Goal: Information Seeking & Learning: Learn about a topic

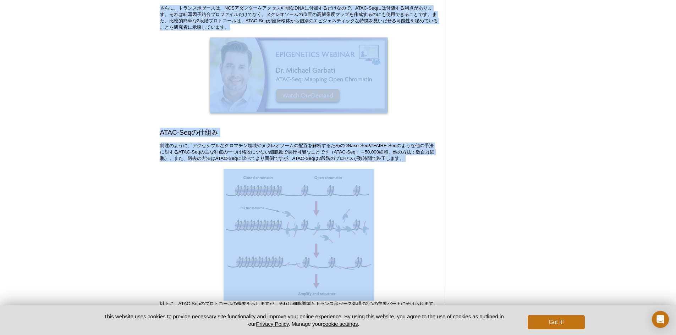
scroll to position [628, 0]
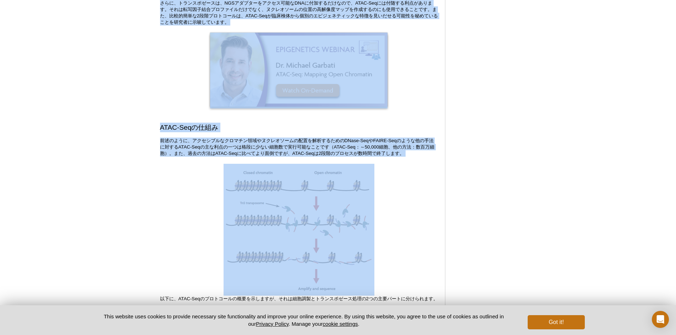
drag, startPoint x: 149, startPoint y: 118, endPoint x: 410, endPoint y: 161, distance: 265.0
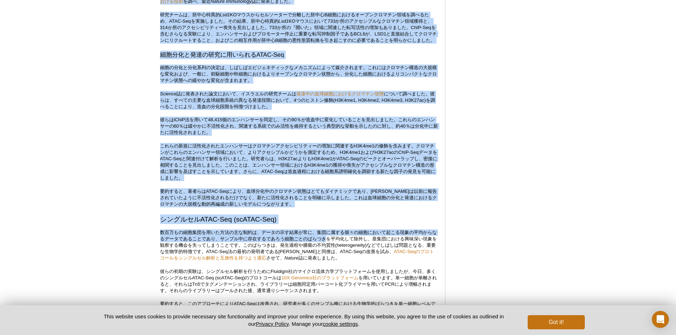
scroll to position [1373, 0]
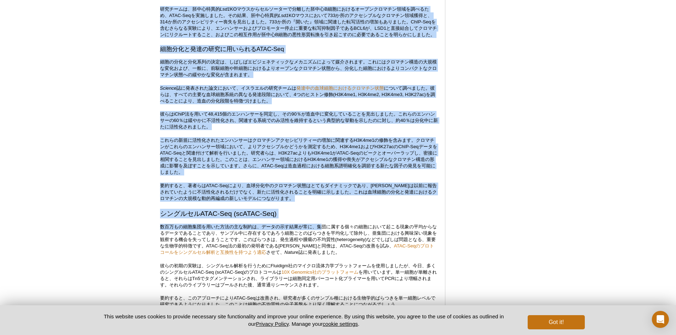
drag, startPoint x: 409, startPoint y: 268, endPoint x: 322, endPoint y: 247, distance: 88.9
click at [321, 246] on p "数百万もの細胞集団を用いた方法の主な制約は、データの示す結果が常に、集団に属する個々の細胞において起こる現象の平均からなるデータであることであり、サンプル中に…" at bounding box center [299, 240] width 278 height 32
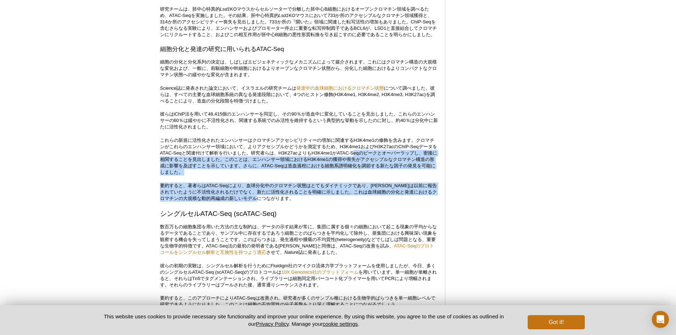
drag, startPoint x: 292, startPoint y: 218, endPoint x: 361, endPoint y: 170, distance: 84.3
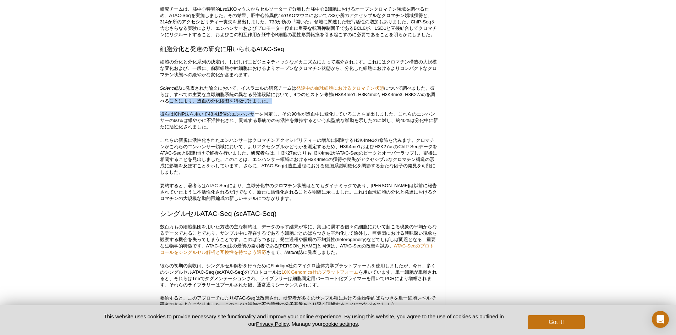
drag, startPoint x: 254, startPoint y: 133, endPoint x: 173, endPoint y: 120, distance: 82.3
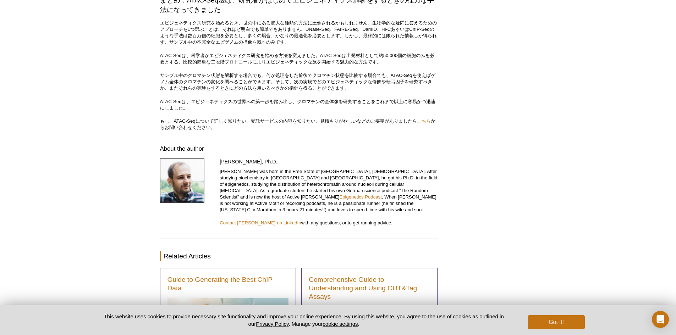
scroll to position [2083, 0]
